Goal: Task Accomplishment & Management: Complete application form

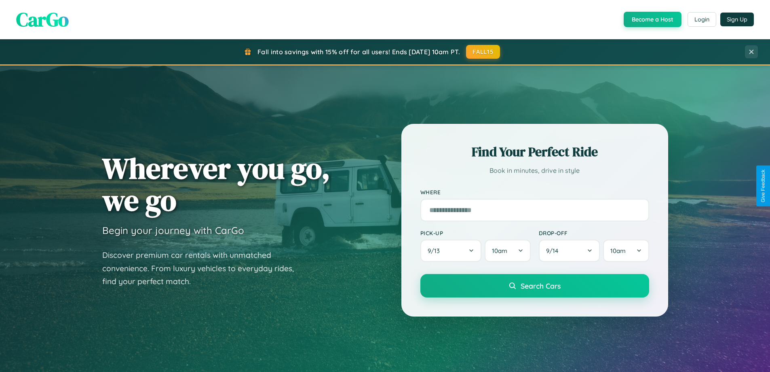
scroll to position [1556, 0]
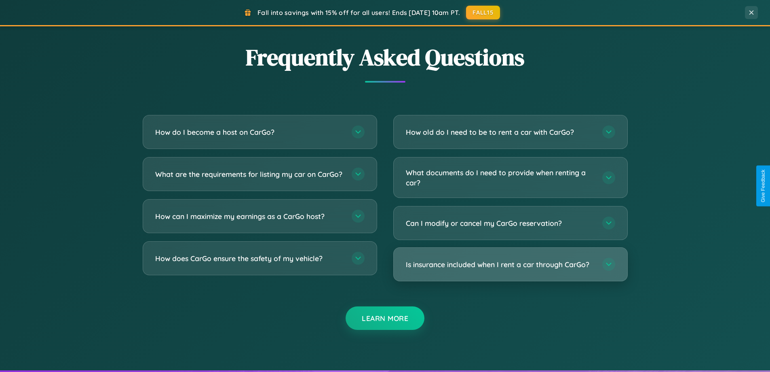
click at [510, 265] on h3 "Is insurance included when I rent a car through CarGo?" at bounding box center [500, 264] width 188 height 10
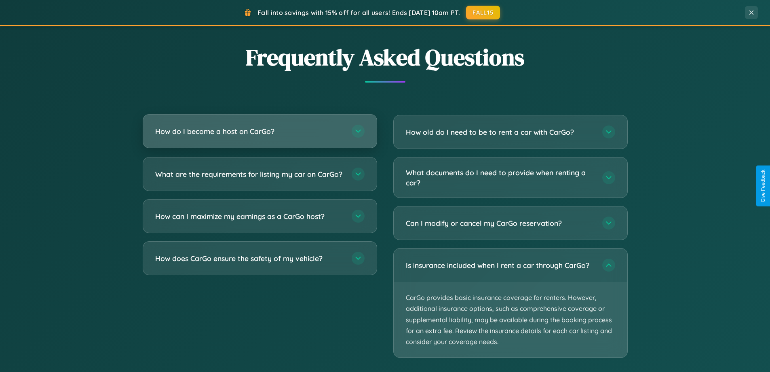
click at [260, 132] on h3 "How do I become a host on CarGo?" at bounding box center [249, 131] width 188 height 10
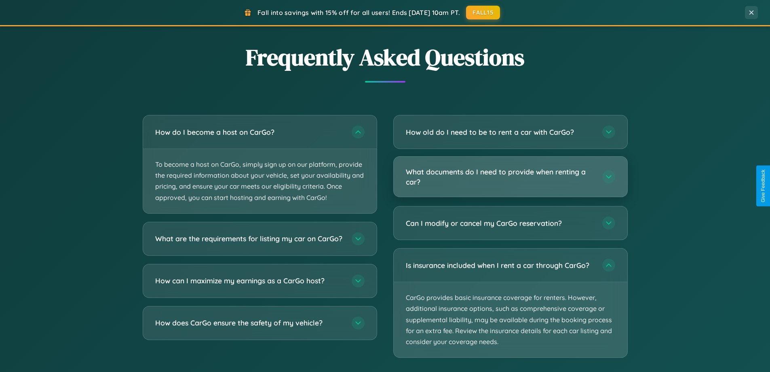
click at [510, 177] on h3 "What documents do I need to provide when renting a car?" at bounding box center [500, 177] width 188 height 20
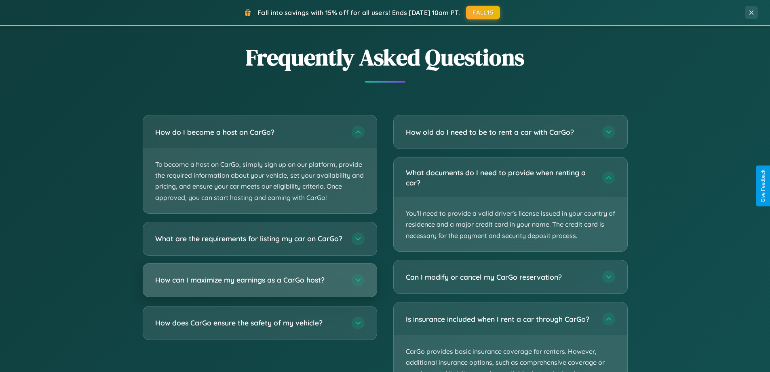
click at [260, 285] on h3 "How can I maximize my earnings as a CarGo host?" at bounding box center [249, 280] width 188 height 10
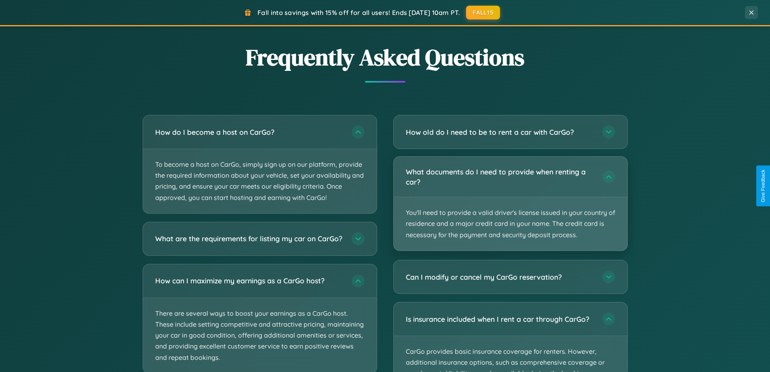
click at [510, 204] on p "You'll need to provide a valid driver's license issued in your country of resid…" at bounding box center [511, 223] width 234 height 53
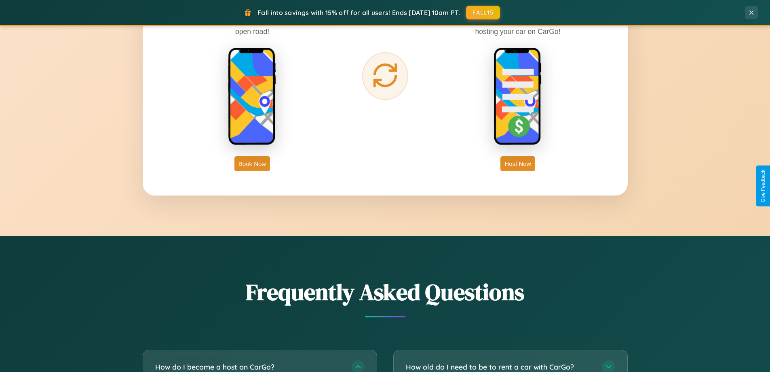
scroll to position [1299, 0]
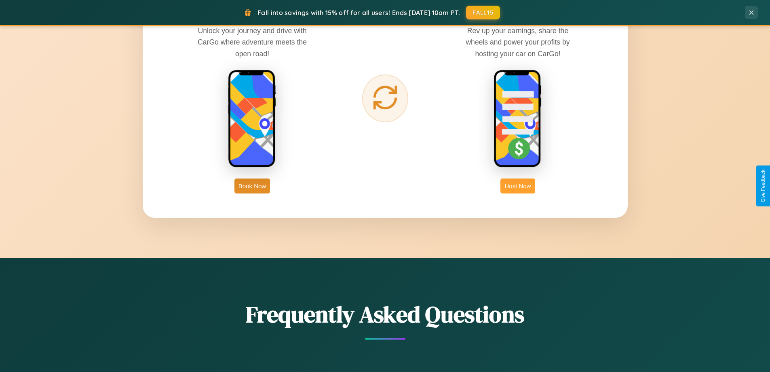
click at [518, 186] on button "Host Now" at bounding box center [518, 185] width 34 height 15
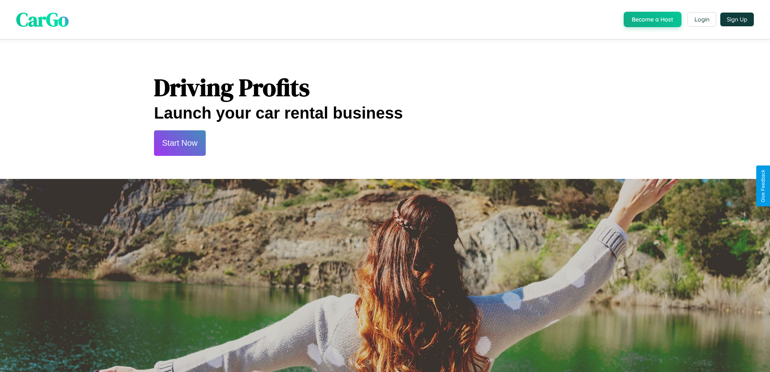
click at [180, 143] on button "Start Now" at bounding box center [180, 142] width 52 height 25
